Goal: Use online tool/utility: Utilize a website feature to perform a specific function

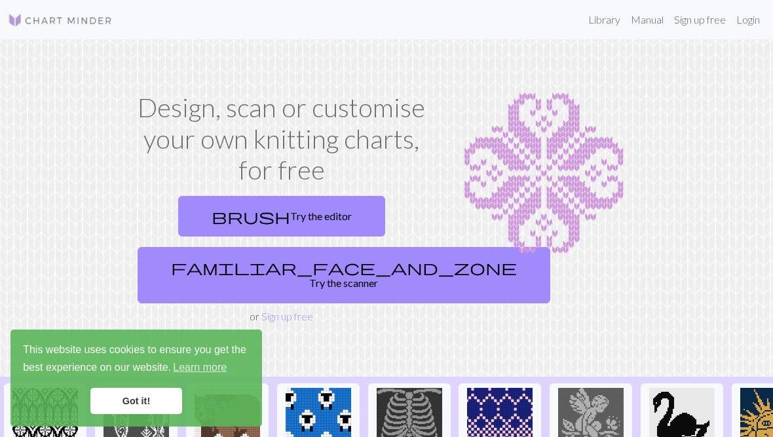
click at [231, 208] on link "brush Try the editor" at bounding box center [281, 216] width 207 height 41
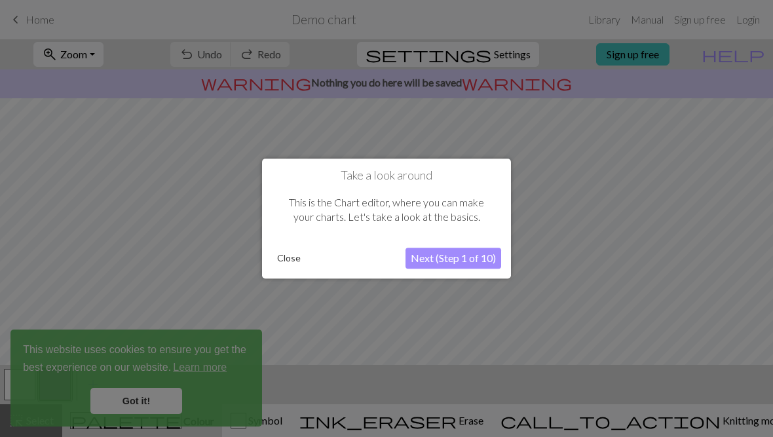
click at [481, 258] on button "Next (Step 1 of 10)" at bounding box center [453, 258] width 96 height 21
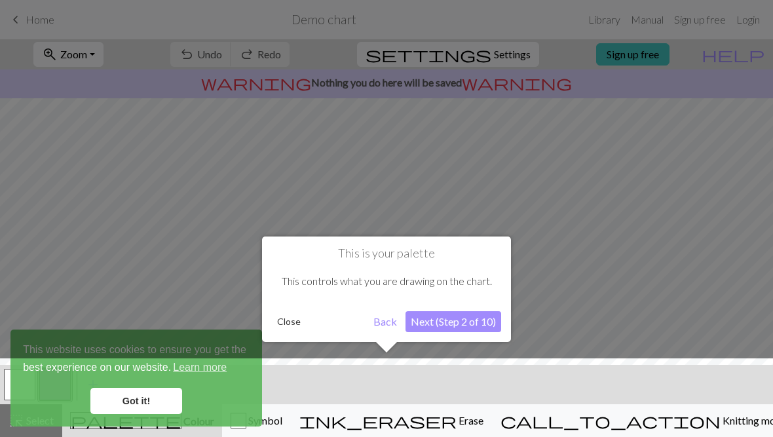
click at [130, 403] on div at bounding box center [386, 400] width 786 height 85
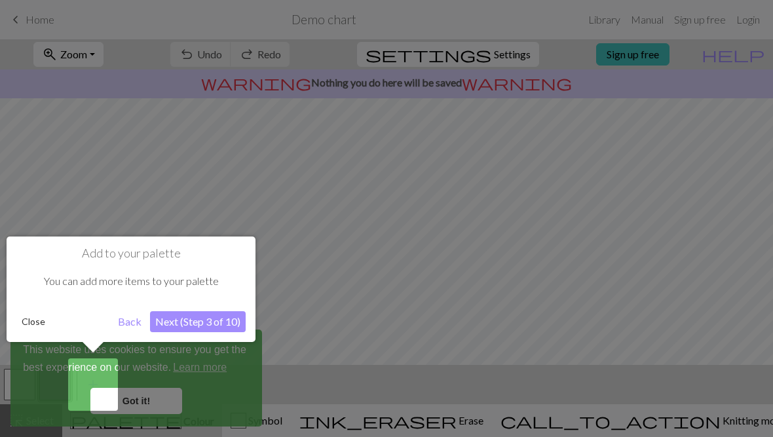
click at [192, 318] on button "Next (Step 3 of 10)" at bounding box center [198, 321] width 96 height 21
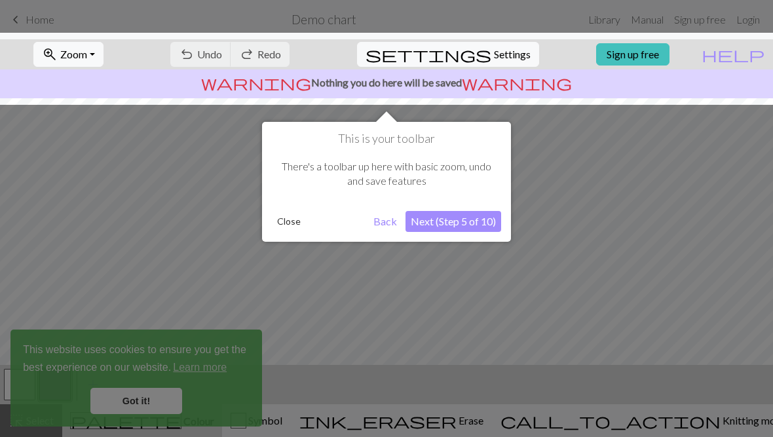
click at [488, 218] on button "Next (Step 5 of 10)" at bounding box center [453, 221] width 96 height 21
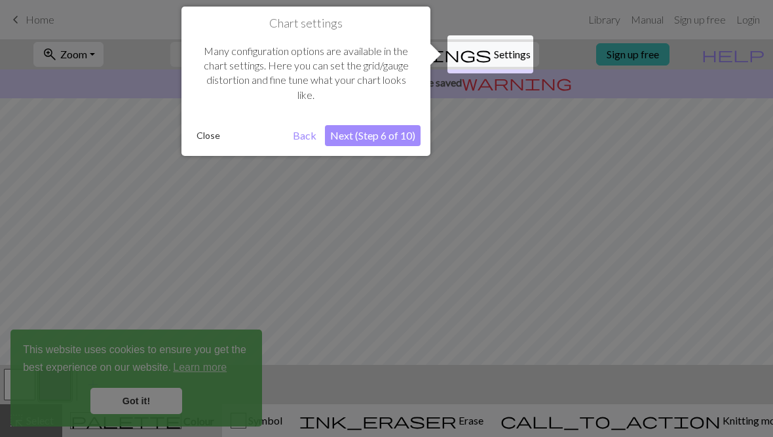
click at [394, 139] on button "Next (Step 6 of 10)" at bounding box center [373, 135] width 96 height 21
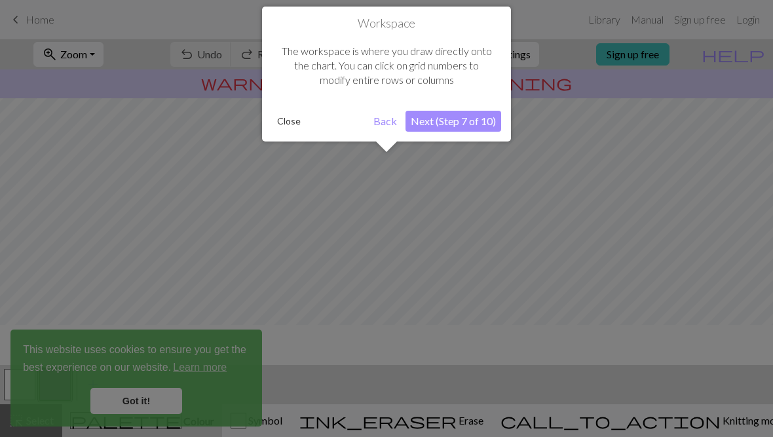
scroll to position [79, 0]
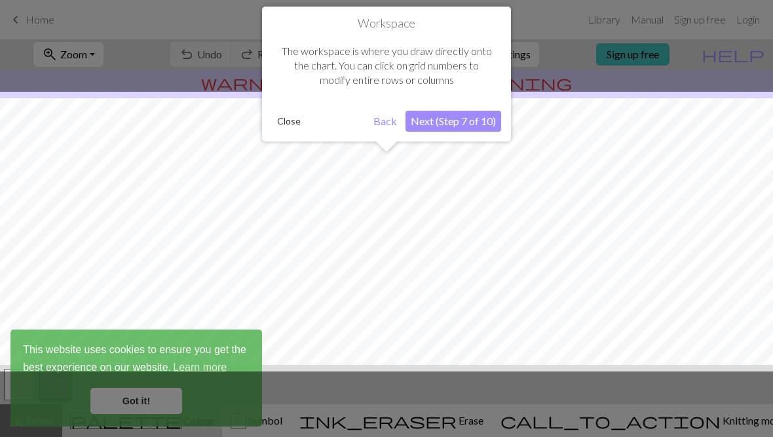
click at [483, 126] on button "Next (Step 7 of 10)" at bounding box center [453, 121] width 96 height 21
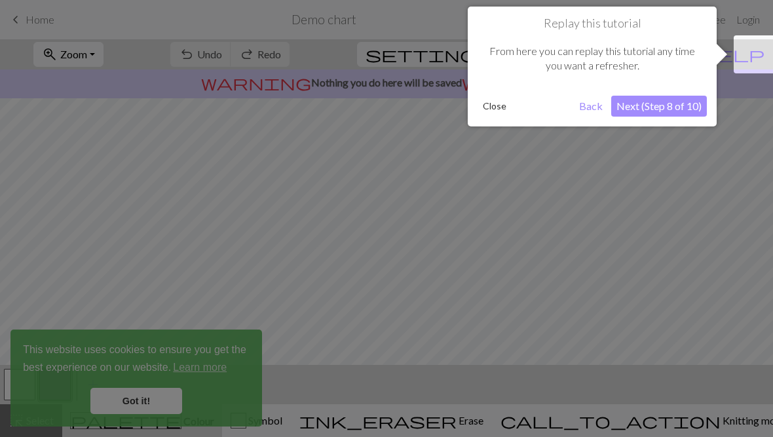
click at [685, 105] on button "Next (Step 8 of 10)" at bounding box center [659, 106] width 96 height 21
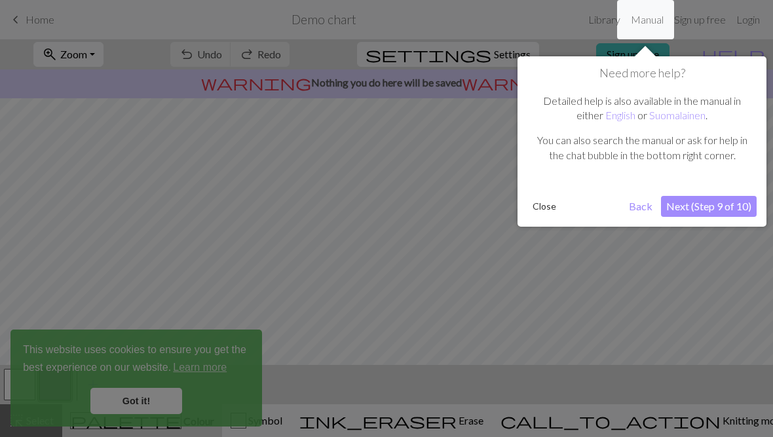
click at [724, 204] on button "Next (Step 9 of 10)" at bounding box center [709, 206] width 96 height 21
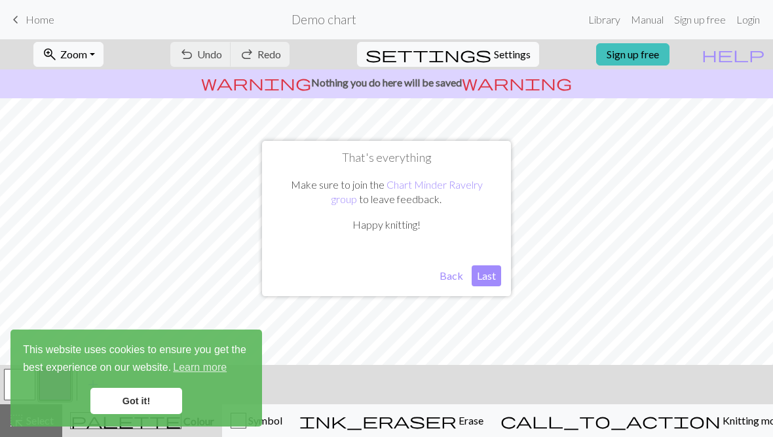
click at [490, 276] on button "Last" at bounding box center [486, 275] width 29 height 21
click at [132, 395] on link "Got it!" at bounding box center [136, 401] width 92 height 26
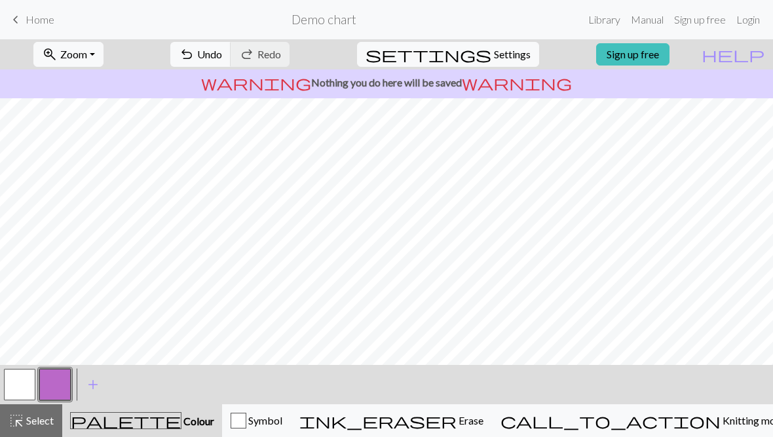
click at [282, 424] on span "Symbol" at bounding box center [264, 420] width 36 height 12
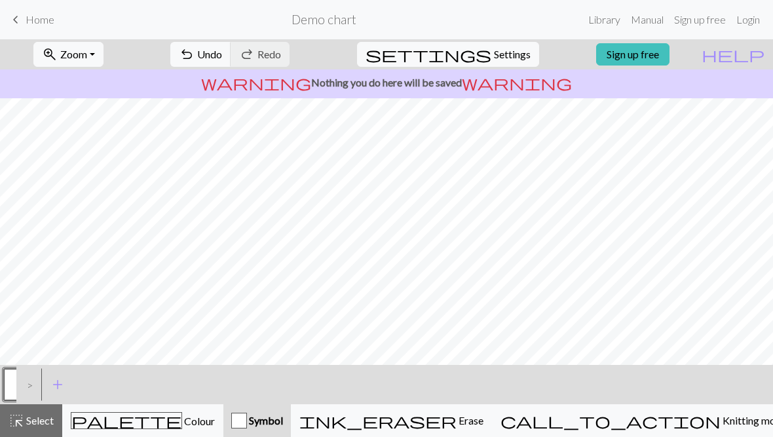
click at [291, 411] on button "Symbol" at bounding box center [256, 420] width 67 height 33
click at [247, 417] on div "button" at bounding box center [239, 421] width 16 height 16
click at [283, 417] on span "Symbol" at bounding box center [265, 420] width 36 height 12
click at [457, 421] on span "ink_eraser" at bounding box center [377, 420] width 157 height 18
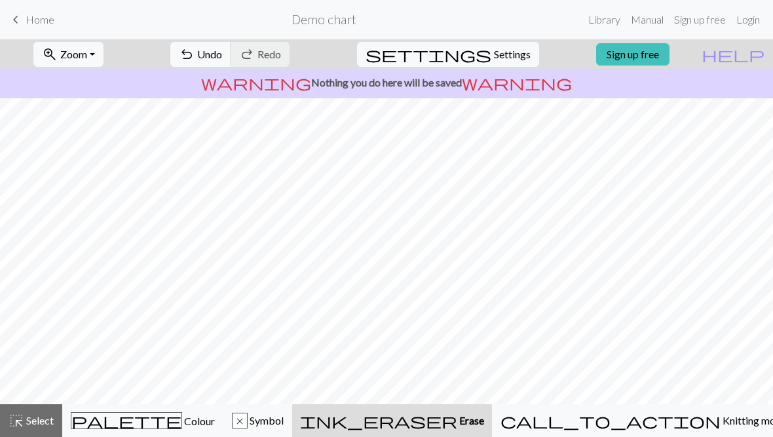
click at [721, 426] on span "Knitting mode" at bounding box center [754, 420] width 66 height 12
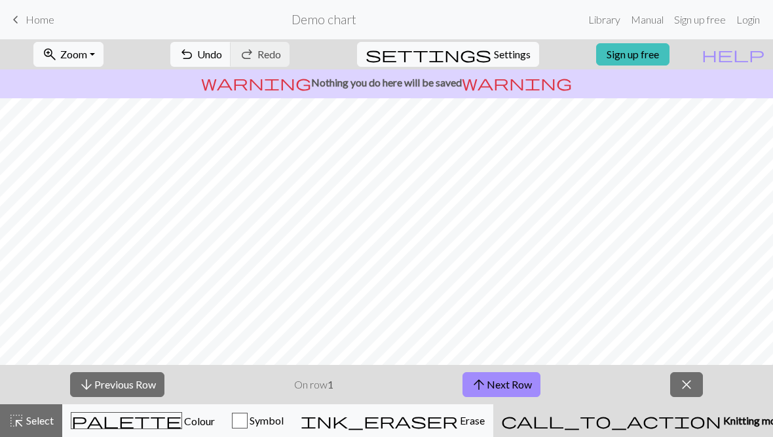
click at [690, 388] on span "close" at bounding box center [687, 384] width 16 height 18
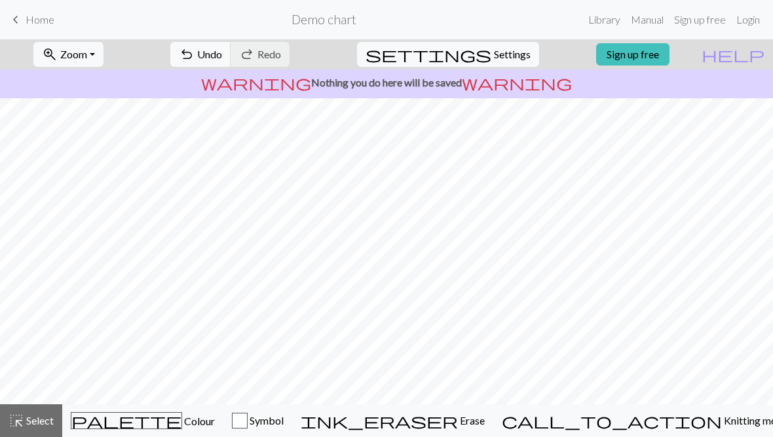
click at [496, 50] on span "Settings" at bounding box center [512, 55] width 37 height 16
select select "aran"
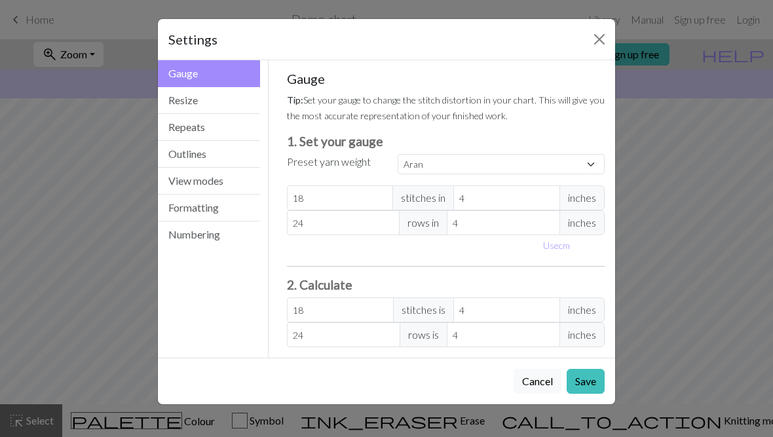
click at [550, 373] on button "Cancel" at bounding box center [538, 381] width 48 height 25
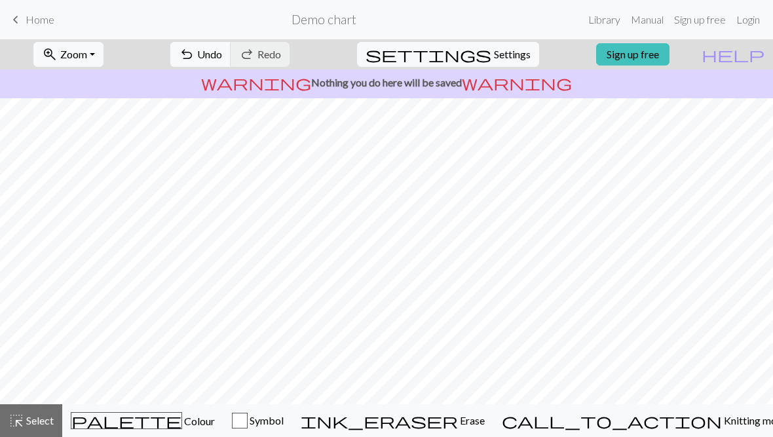
click at [335, 22] on h2 "Demo chart" at bounding box center [323, 19] width 65 height 15
click at [343, 15] on h2 "Demo chart" at bounding box center [323, 19] width 65 height 15
click at [28, 29] on link "keyboard_arrow_left Home" at bounding box center [31, 20] width 47 height 22
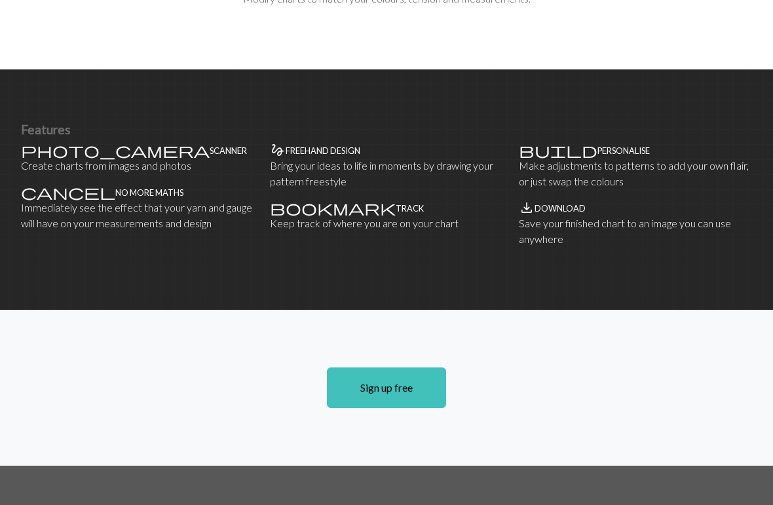
scroll to position [783, 0]
click at [67, 159] on p "Create charts from images and photos" at bounding box center [137, 167] width 233 height 16
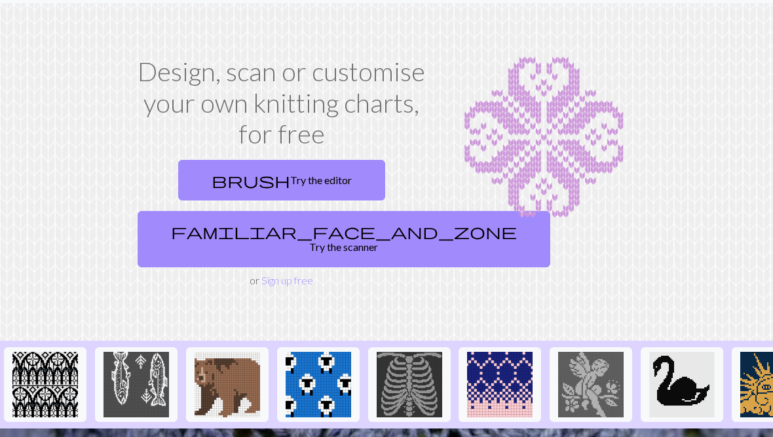
scroll to position [0, 0]
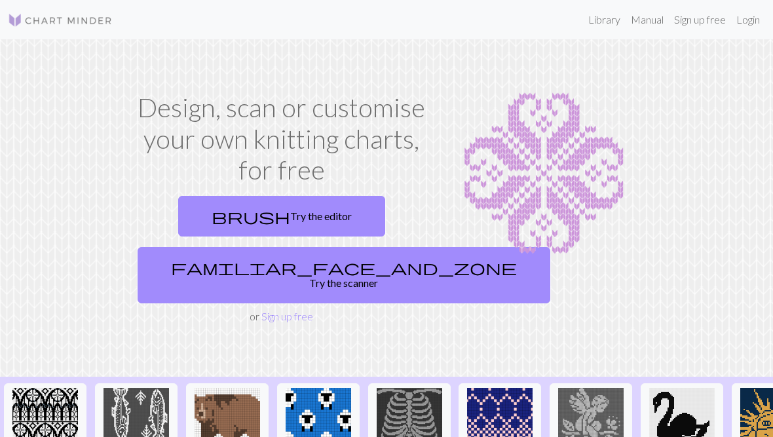
click at [261, 264] on link "familiar_face_and_zone Try the scanner" at bounding box center [344, 275] width 413 height 56
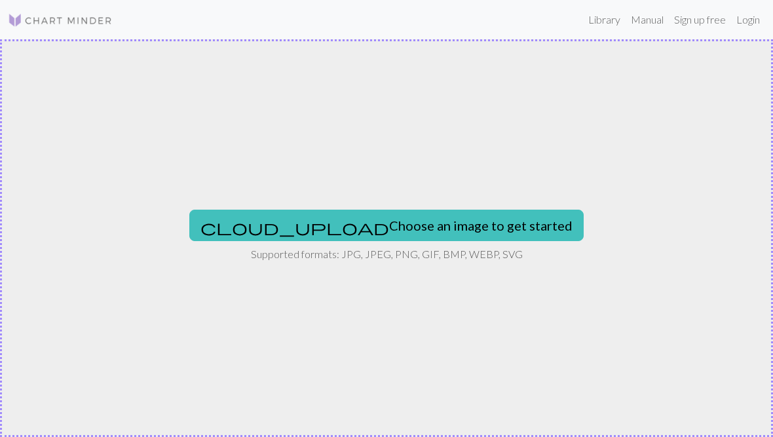
click at [460, 223] on button "cloud_upload Choose an image to get started" at bounding box center [386, 225] width 394 height 31
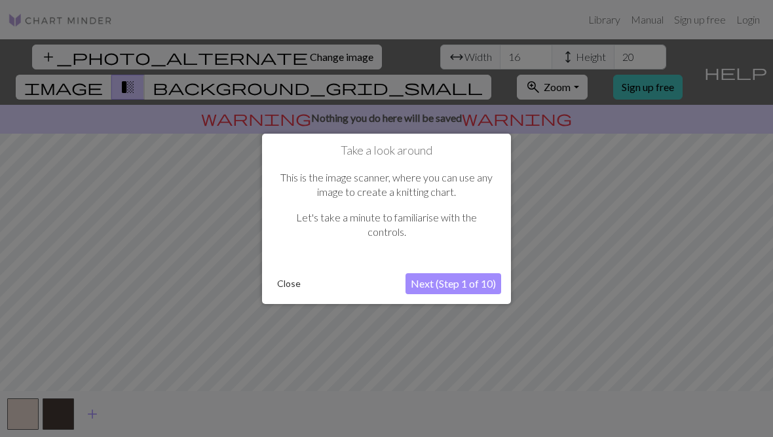
click at [482, 294] on button "Next (Step 1 of 10)" at bounding box center [453, 283] width 96 height 21
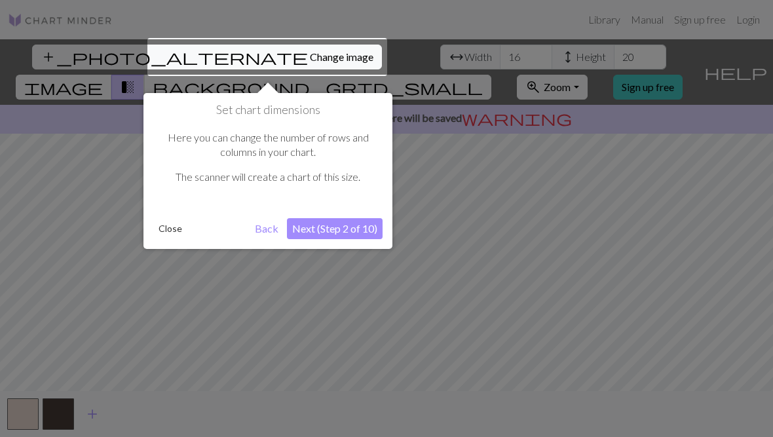
scroll to position [1, 0]
click at [361, 229] on button "Next (Step 2 of 10)" at bounding box center [335, 227] width 96 height 21
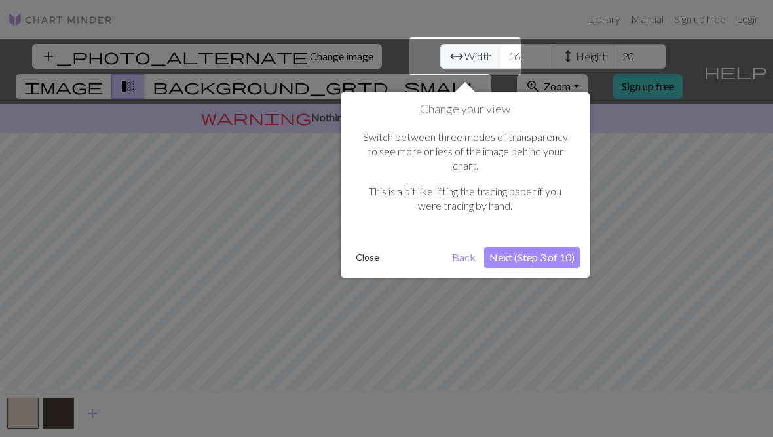
scroll to position [1, 0]
click at [571, 246] on button "Next (Step 3 of 10)" at bounding box center [532, 256] width 96 height 21
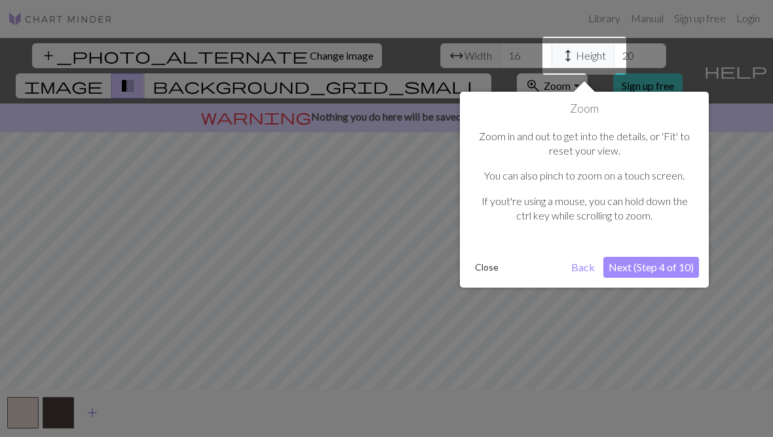
scroll to position [2, 0]
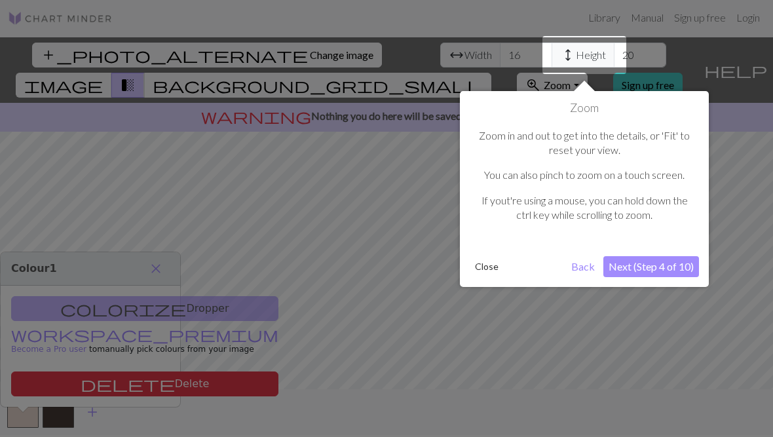
click at [686, 263] on button "Next (Step 4 of 10)" at bounding box center [651, 266] width 96 height 21
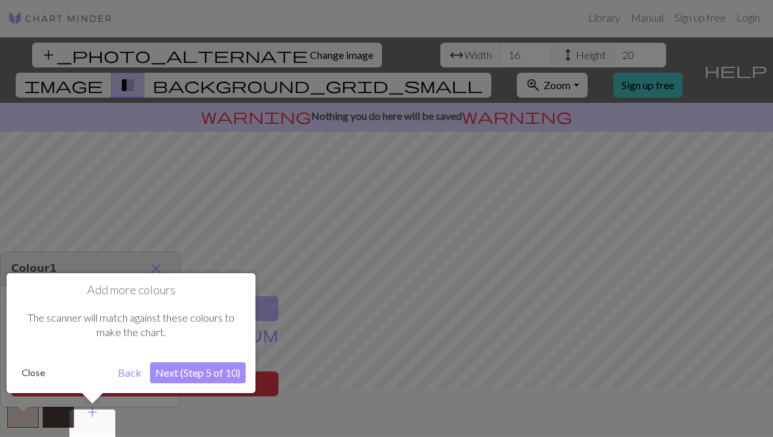
click at [200, 368] on button "Next (Step 5 of 10)" at bounding box center [198, 372] width 96 height 21
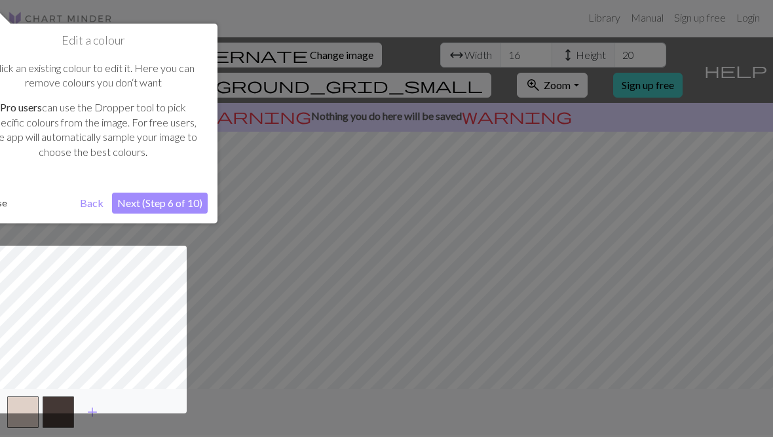
click at [176, 200] on button "Next (Step 6 of 10)" at bounding box center [160, 203] width 96 height 21
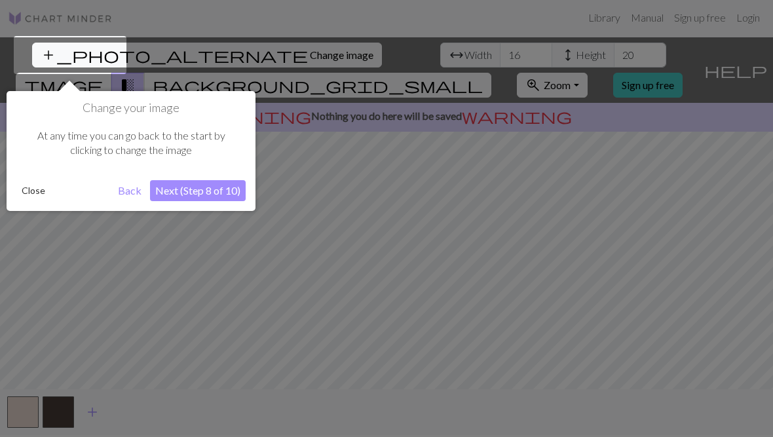
scroll to position [3, 0]
click at [179, 193] on button "Next (Step 8 of 10)" at bounding box center [198, 189] width 96 height 21
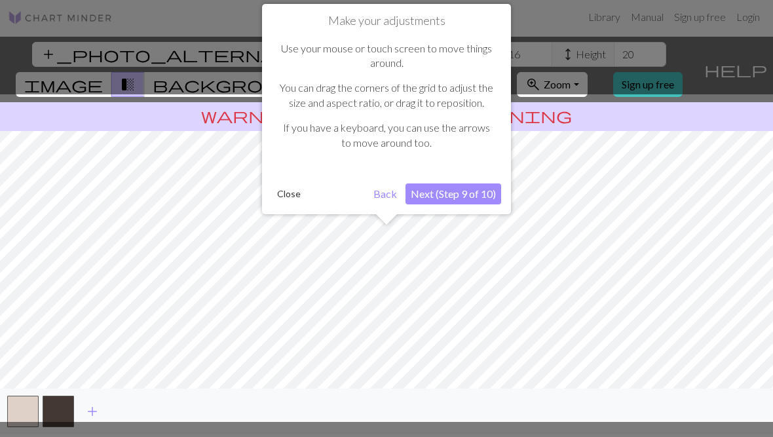
click at [466, 191] on button "Next (Step 9 of 10)" at bounding box center [453, 193] width 96 height 21
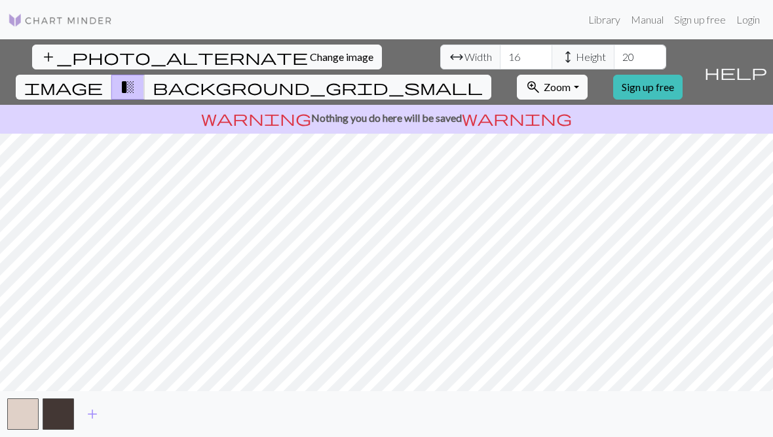
click at [83, 61] on button "add_photo_alternate Change image" at bounding box center [207, 57] width 350 height 25
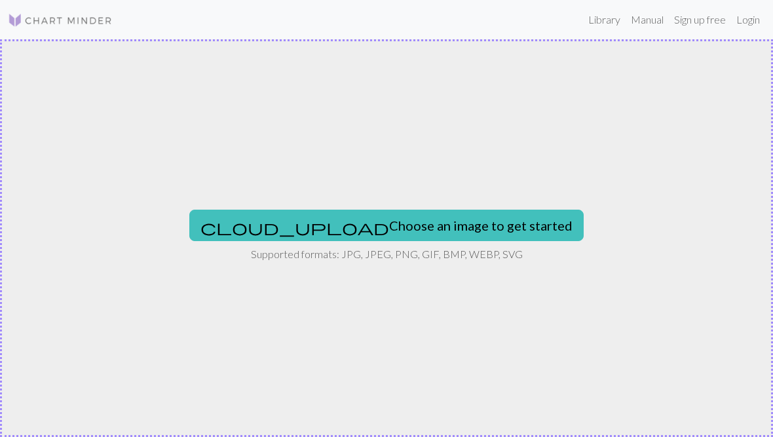
scroll to position [0, 0]
click at [48, 23] on img at bounding box center [60, 20] width 105 height 16
